Goal: Information Seeking & Learning: Learn about a topic

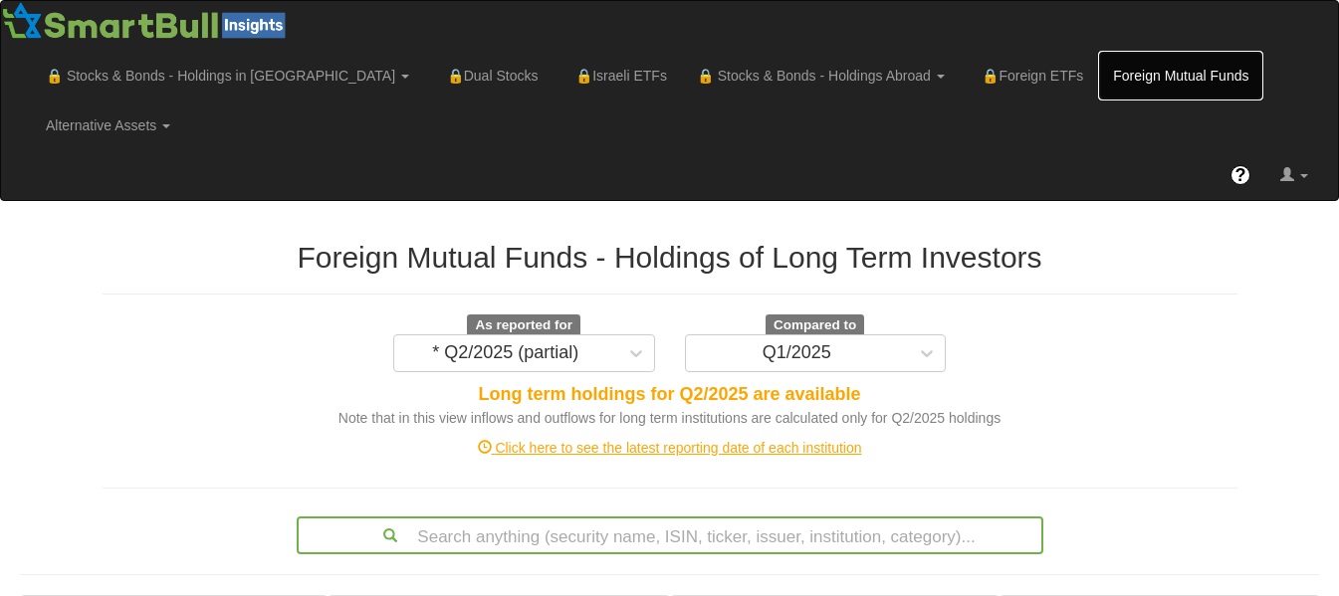
click at [1098, 62] on link "Foreign Mutual Funds" at bounding box center [1180, 76] width 165 height 50
click at [1098, 69] on link "Foreign Mutual Funds" at bounding box center [1180, 76] width 165 height 50
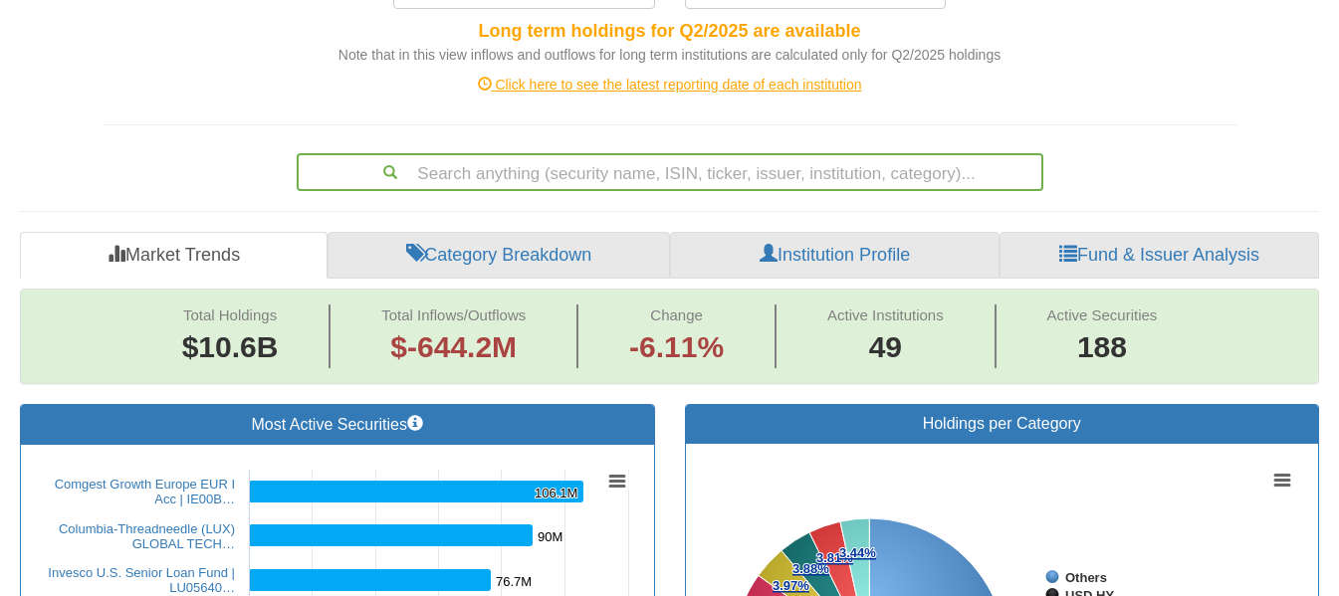
scroll to position [438, 0]
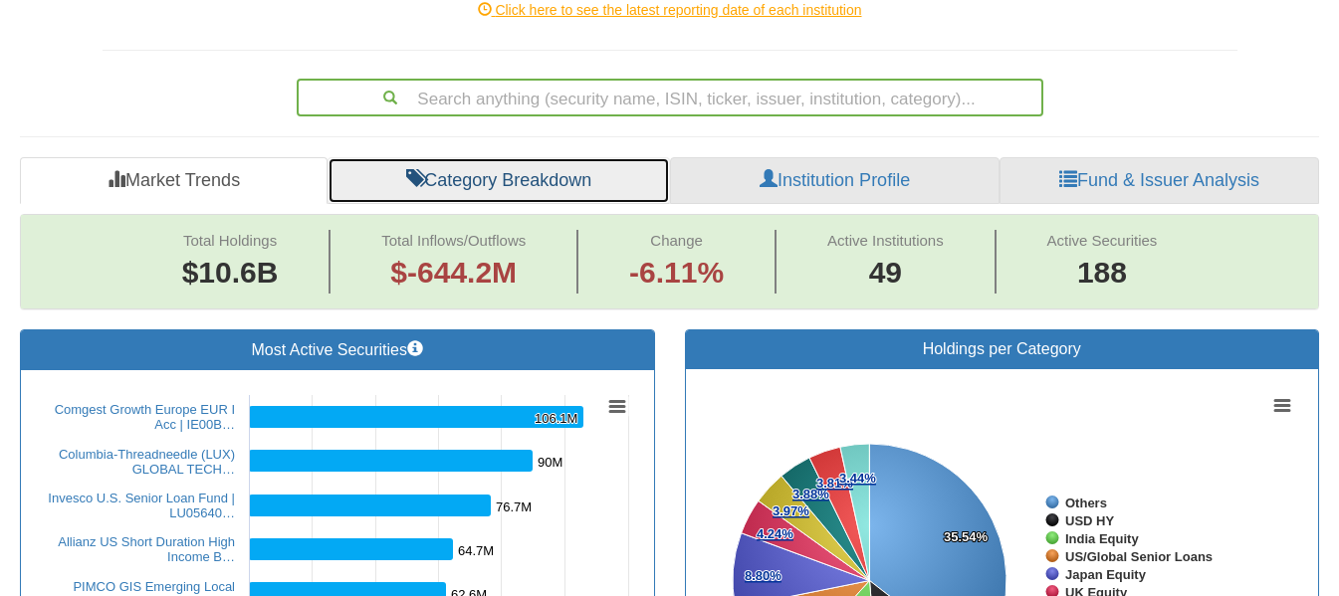
click at [556, 157] on link "Category Breakdown" at bounding box center [499, 181] width 342 height 48
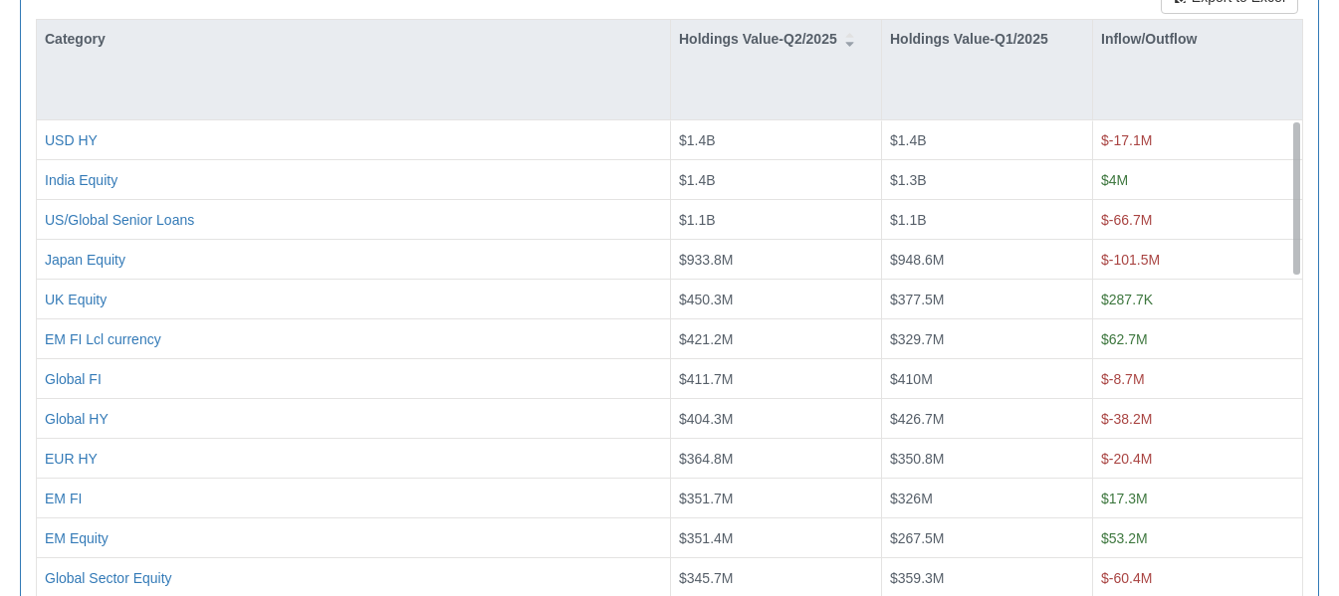
scroll to position [847, 0]
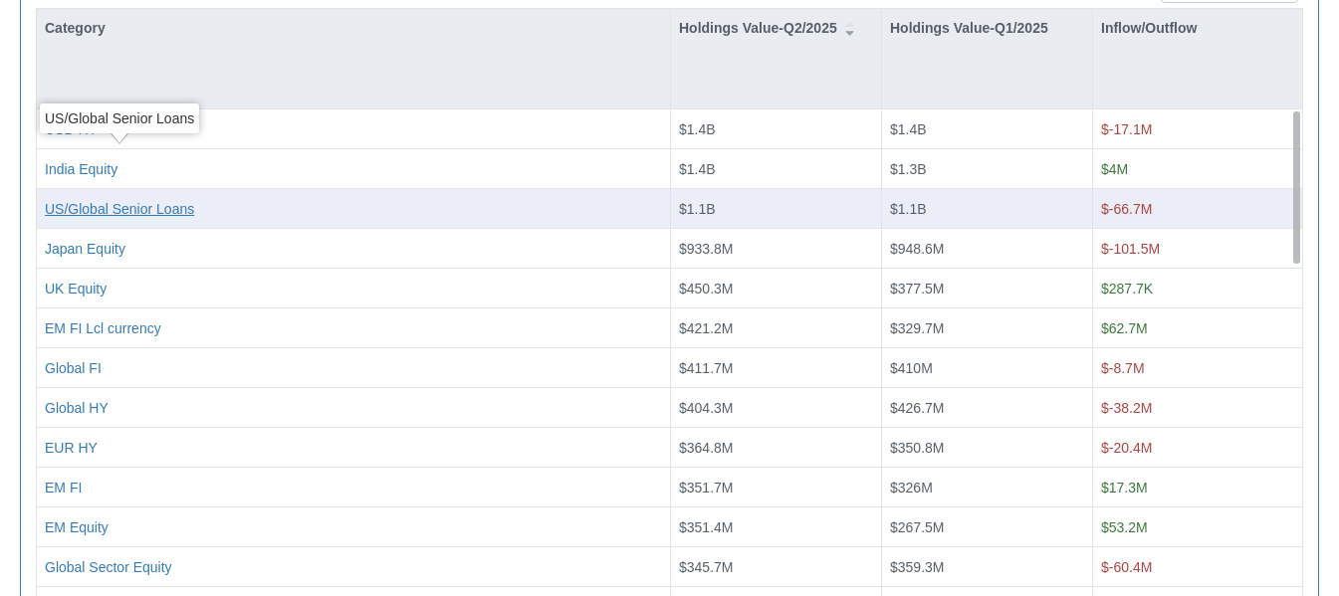
click at [164, 198] on div "US/Global Senior Loans" at bounding box center [119, 208] width 149 height 20
